Goal: Transaction & Acquisition: Purchase product/service

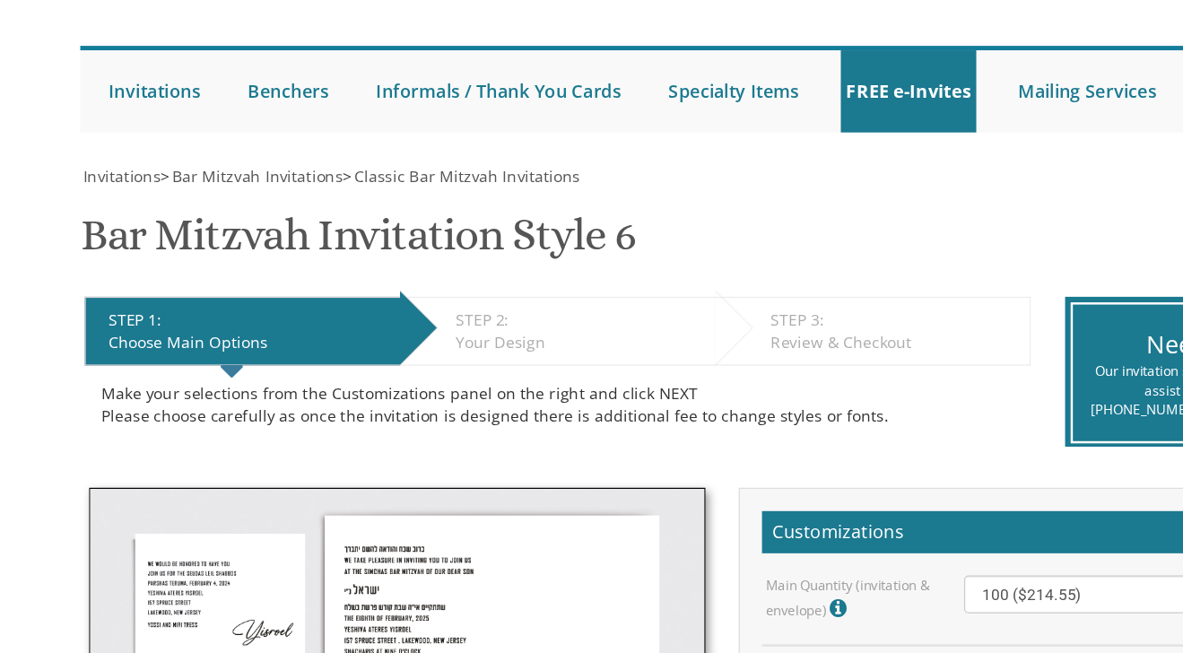
scroll to position [53, 0]
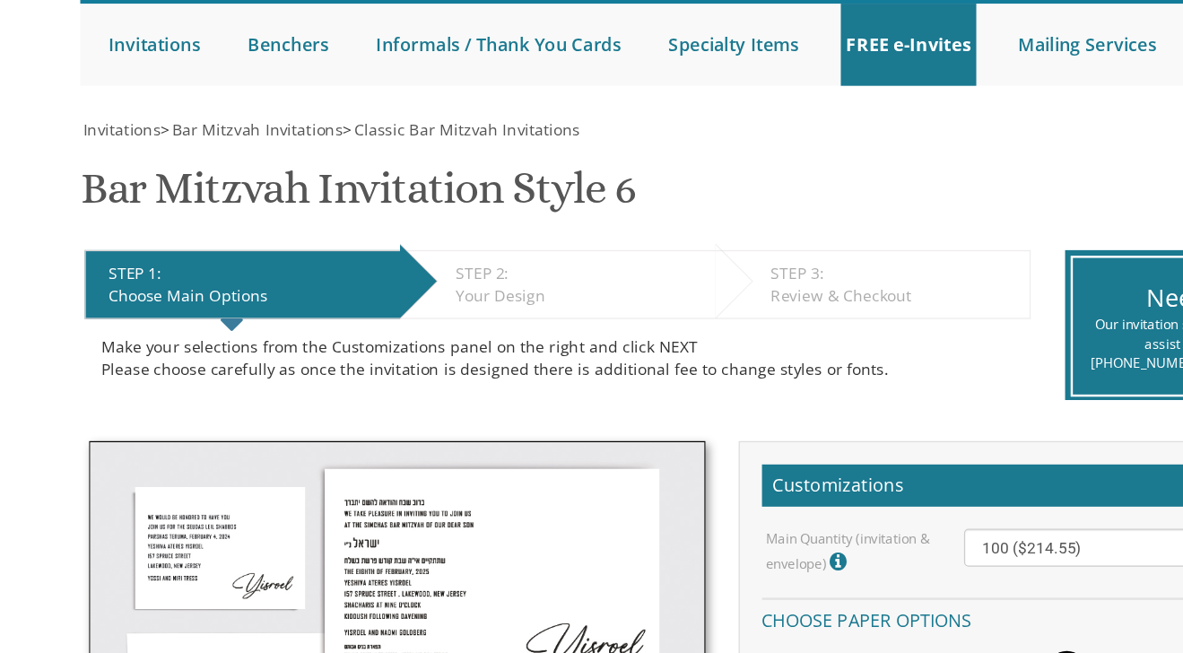
click at [0, 0] on link "Bar Mitzvah" at bounding box center [0, 0] width 0 height 0
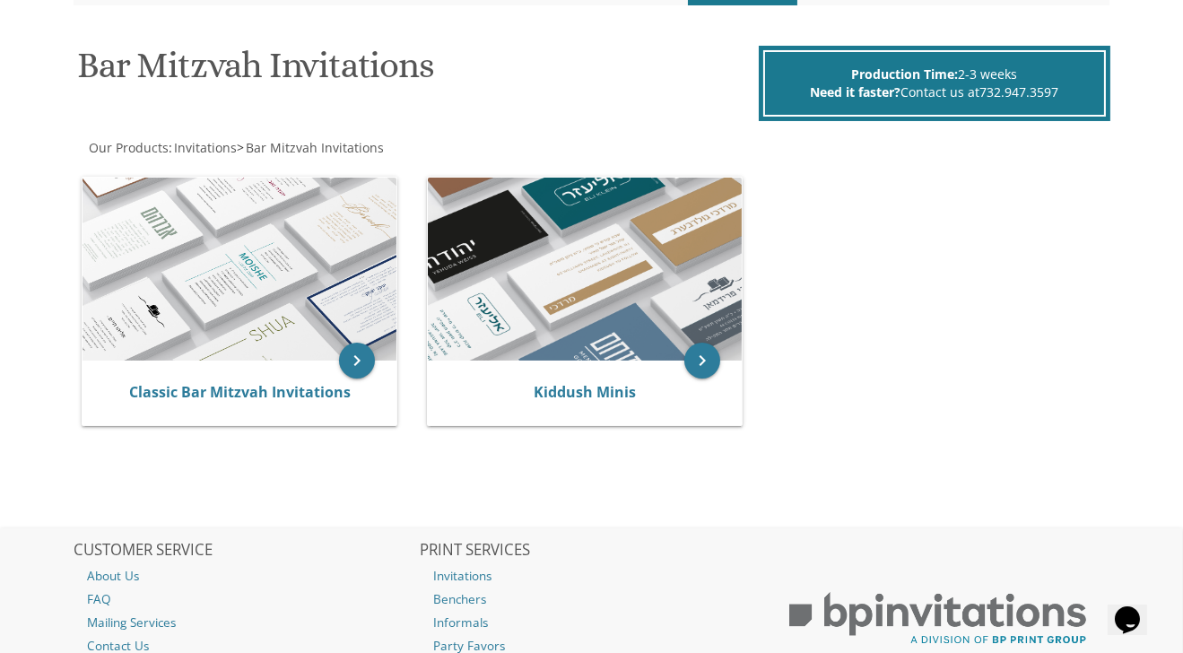
scroll to position [244, 0]
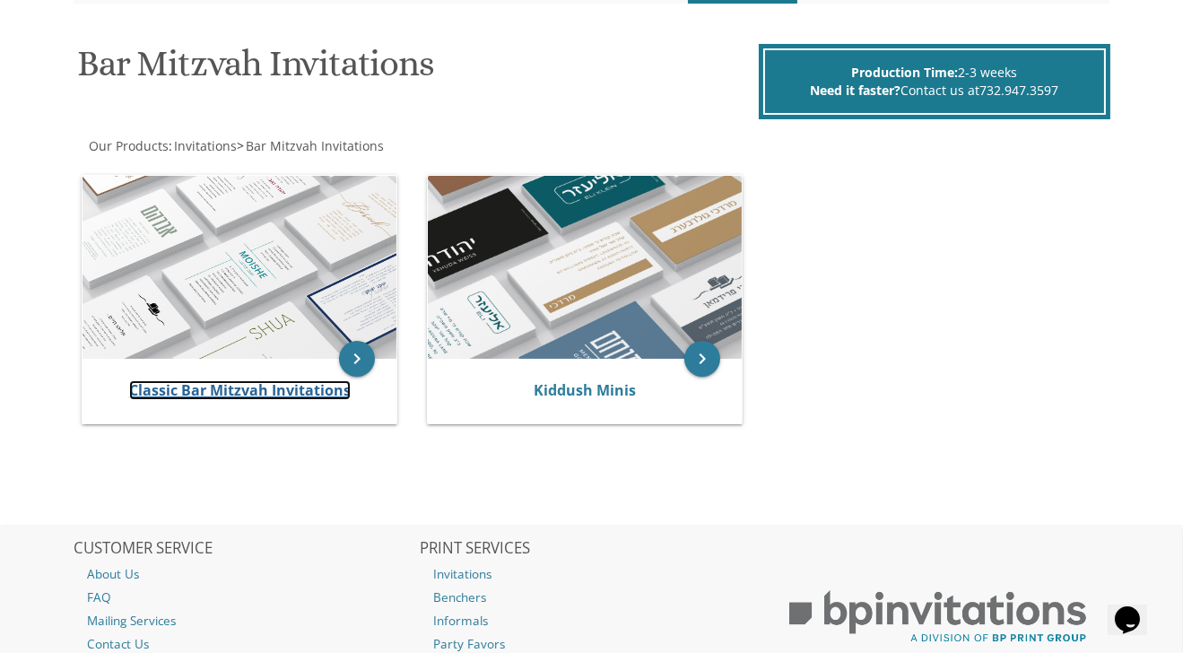
click at [258, 384] on link "Classic Bar Mitzvah Invitations" at bounding box center [239, 390] width 221 height 20
